Goal: Task Accomplishment & Management: Manage account settings

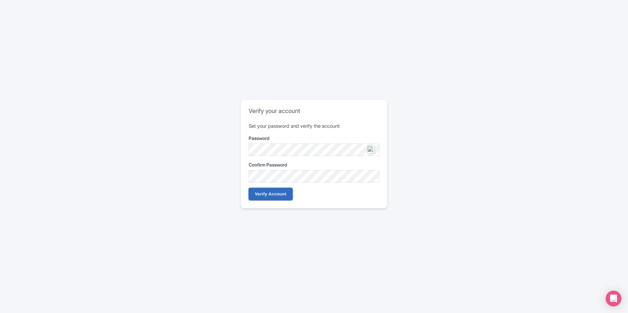
click at [287, 196] on input "Verify Account" at bounding box center [271, 194] width 44 height 12
click at [187, 176] on div "Error Unable to verify account Verify your account Set your password and verify…" at bounding box center [314, 157] width 421 height 120
click at [276, 195] on input "Verify Account" at bounding box center [271, 194] width 44 height 12
